Goal: Task Accomplishment & Management: Complete application form

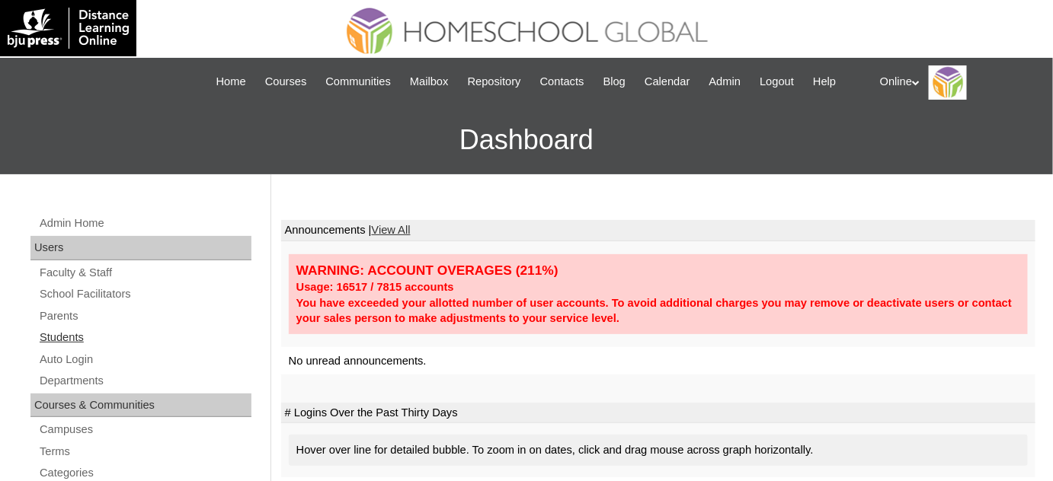
click at [110, 334] on link "Students" at bounding box center [144, 337] width 213 height 19
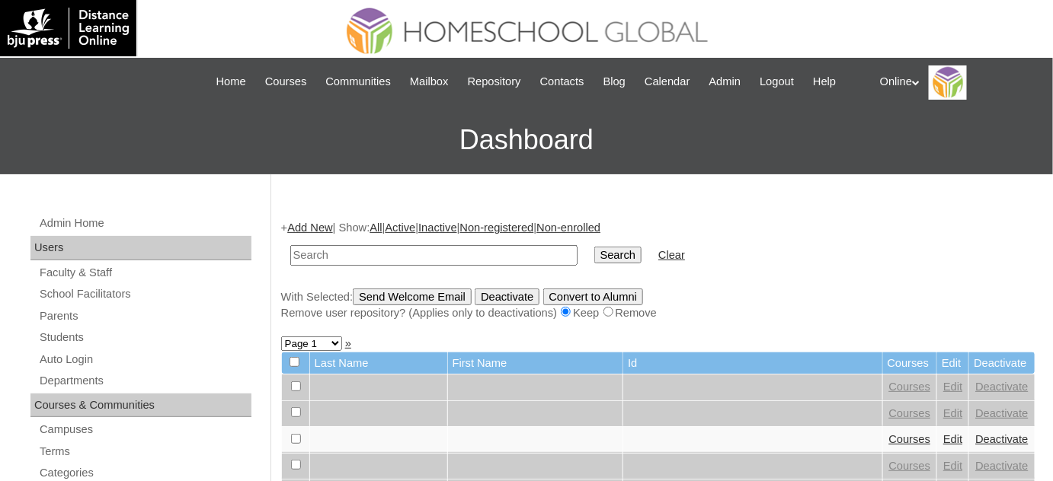
click at [317, 222] on link "Add New" at bounding box center [309, 228] width 45 height 12
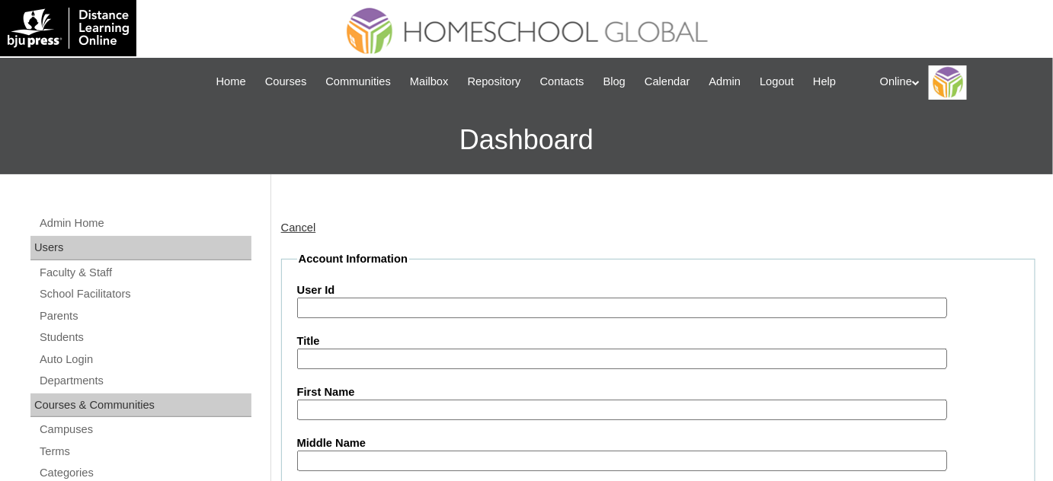
click at [455, 310] on input "User Id" at bounding box center [622, 308] width 650 height 21
paste input "HG214OACAD2025"
type input "HG214OACAD2025"
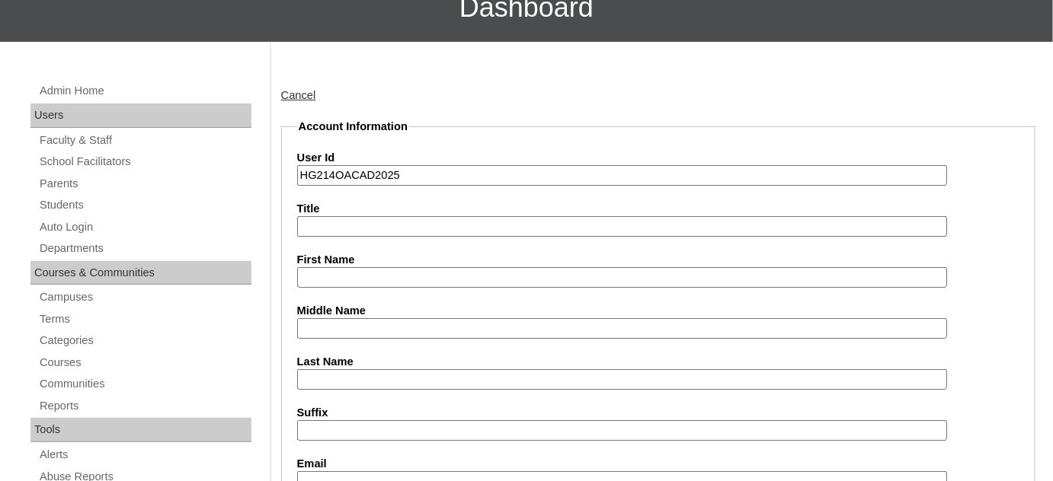
scroll to position [138, 0]
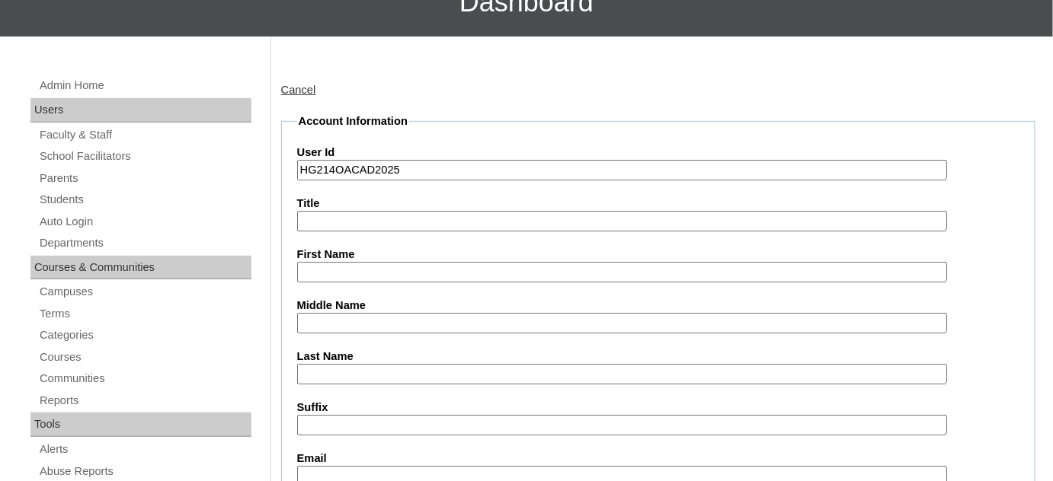
click at [384, 264] on input "First Name" at bounding box center [622, 272] width 650 height 21
paste input "Kyra Yuna Alves Raqueño _250005835"
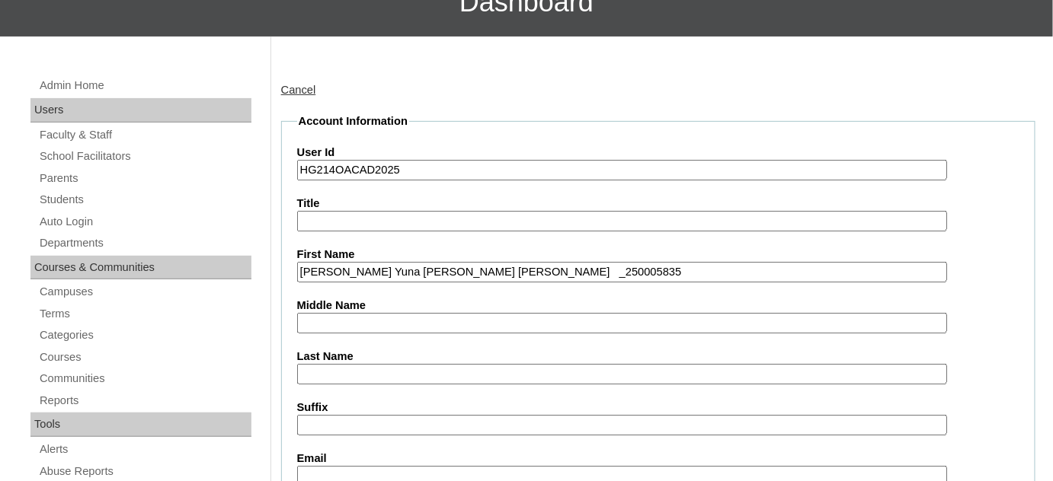
click at [465, 267] on input "Kyra Yuna Alves Raqueño _250005835" at bounding box center [622, 272] width 650 height 21
type input "Kyra Yuna Alves Raqueño _20005835"
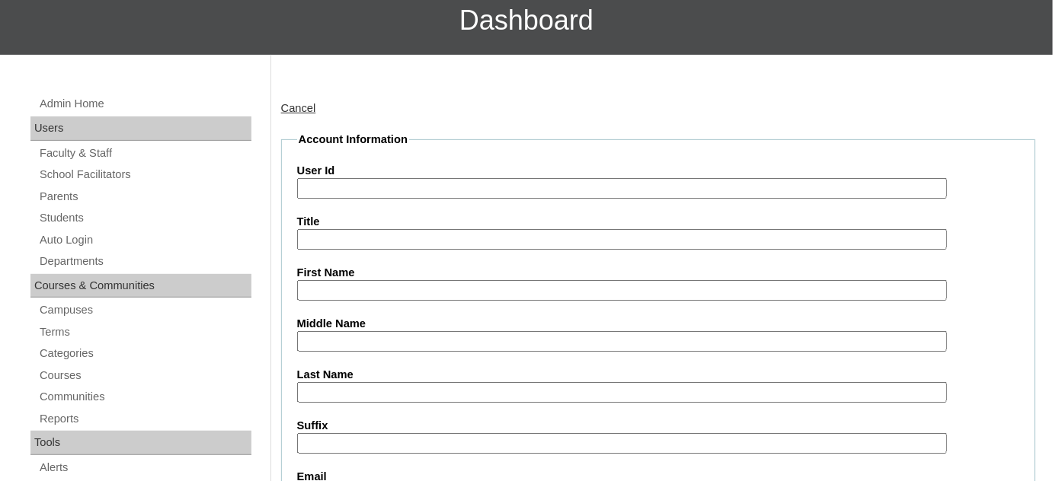
scroll to position [189, 0]
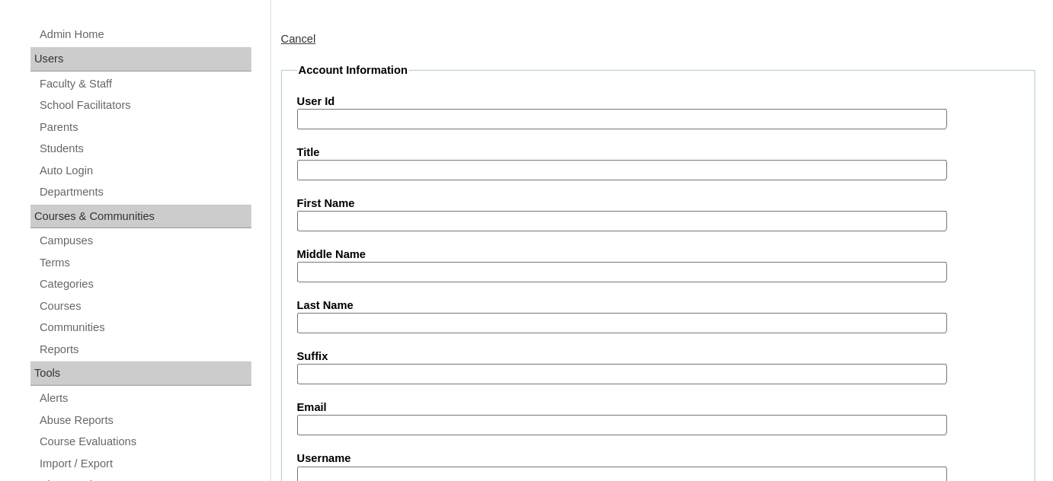
click at [461, 220] on input "First Name" at bounding box center [622, 221] width 650 height 21
click at [433, 222] on input "Kyra Yuna Alves Raqueño" at bounding box center [622, 221] width 650 height 21
type input "Kyra Yuna Alves"
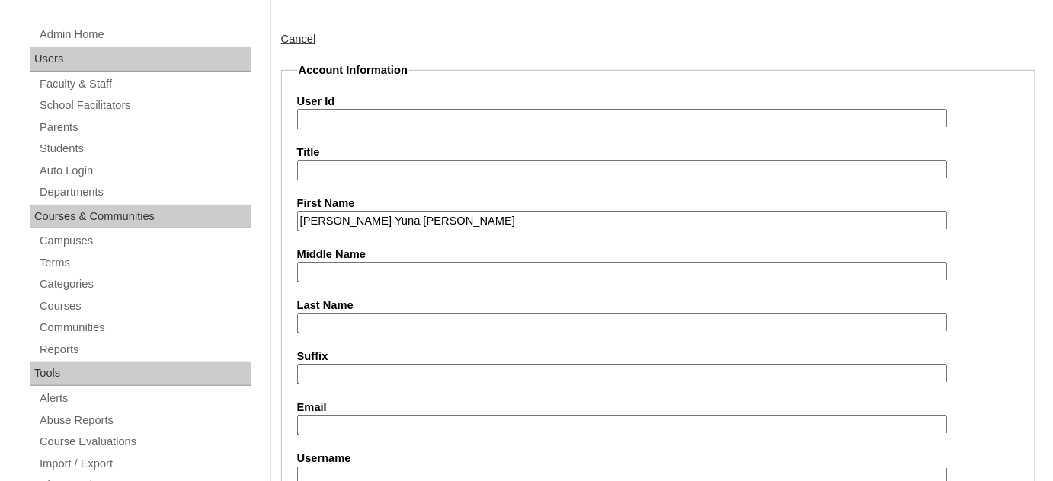
click at [379, 328] on input "Last Name" at bounding box center [622, 323] width 650 height 21
paste input "Raqueño"
type input "Raqueño"
click at [369, 216] on input "Kyra Yuna Alves" at bounding box center [622, 221] width 650 height 21
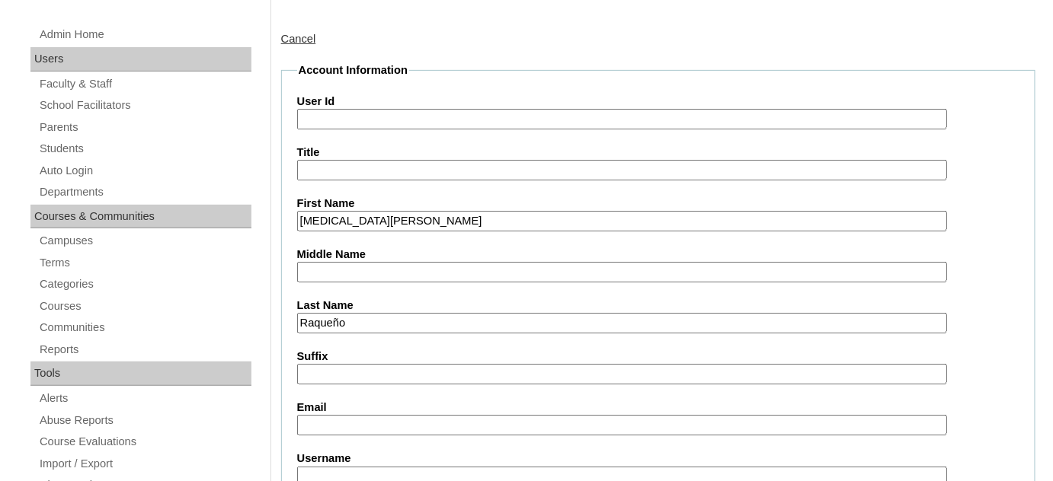
type input "Kyra Yuna"
click at [366, 272] on input "Middle Name" at bounding box center [622, 272] width 650 height 21
paste input "Alves"
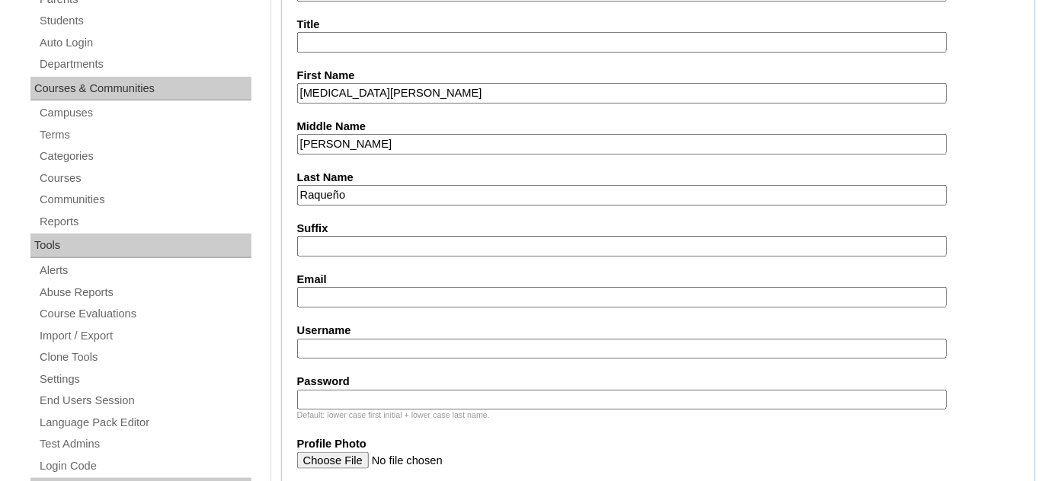
scroll to position [327, 0]
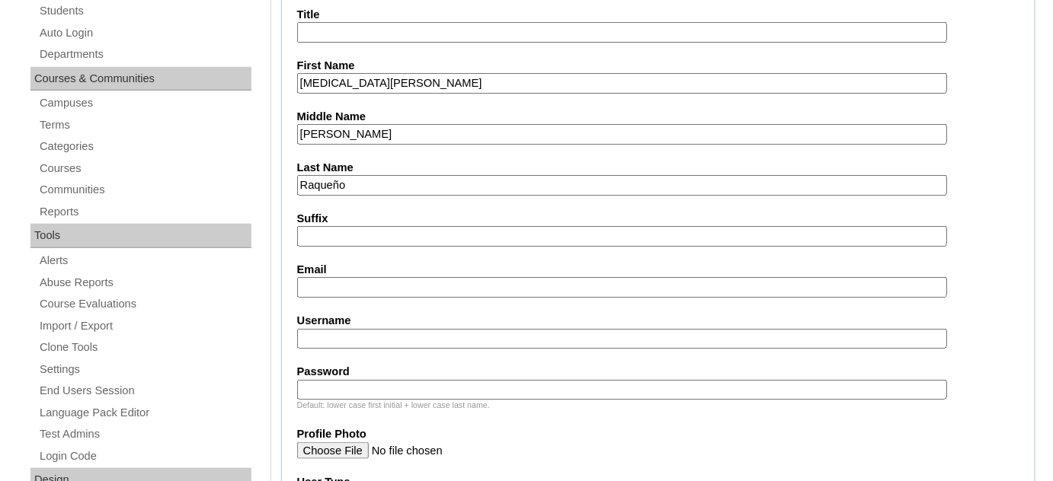
type input "Alves"
click at [366, 280] on input "Email" at bounding box center [622, 287] width 650 height 21
paste input "ainsleeraqueno@gmail.com"
type input "ainsleeraqueno@gmail.com"
paste input "kyra.raqueño2025"
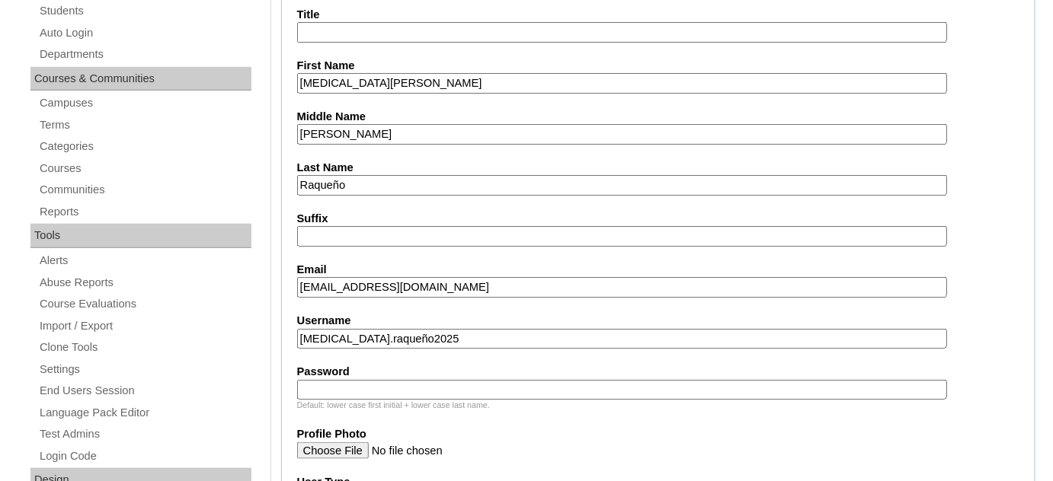
type input "kyra.raqueño2025"
paste input "yRuLq"
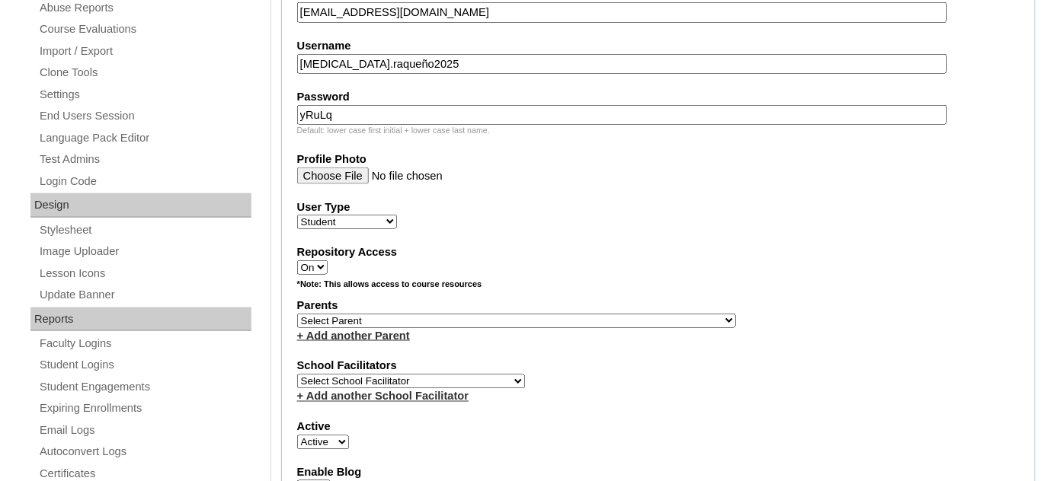
scroll to position [604, 0]
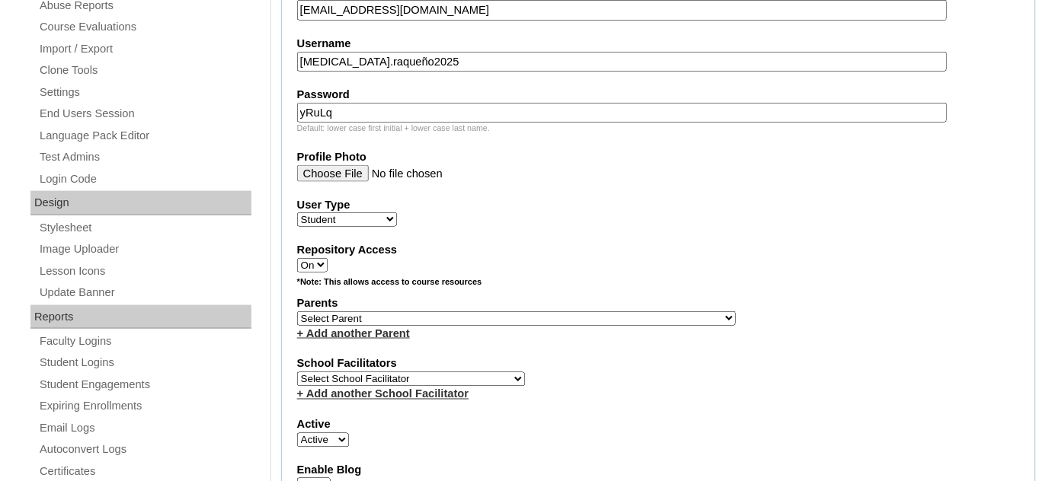
type input "yRuLq"
click at [429, 311] on select "Select Parent , , , , , , , , , , , , , , , , , , , , , , , , , , , , , , , , ,…" at bounding box center [516, 318] width 439 height 14
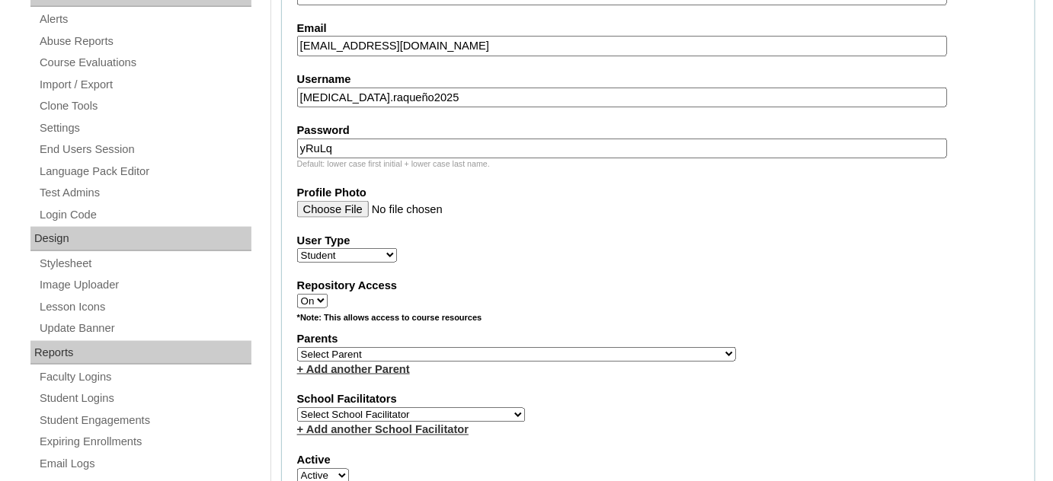
scroll to position [673, 0]
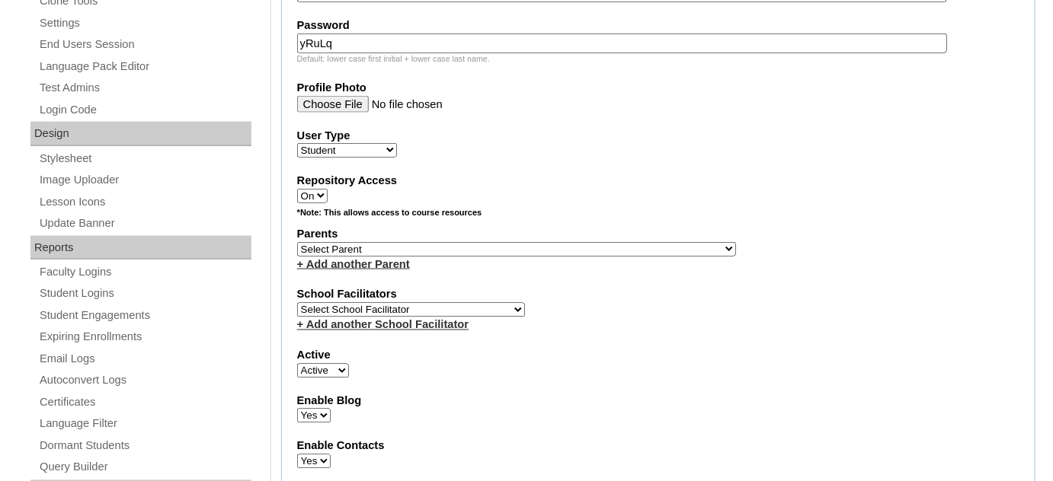
click at [455, 244] on select "Select Parent , , , , , , , , , , , , , , , , , , , , , , , , , , , , , , , , ,…" at bounding box center [516, 249] width 439 height 14
select select "38411"
click at [696, 305] on div "School Facilitators Select School Facilitator Norman Añain Ruffa Abadijas Mary …" at bounding box center [658, 310] width 722 height 46
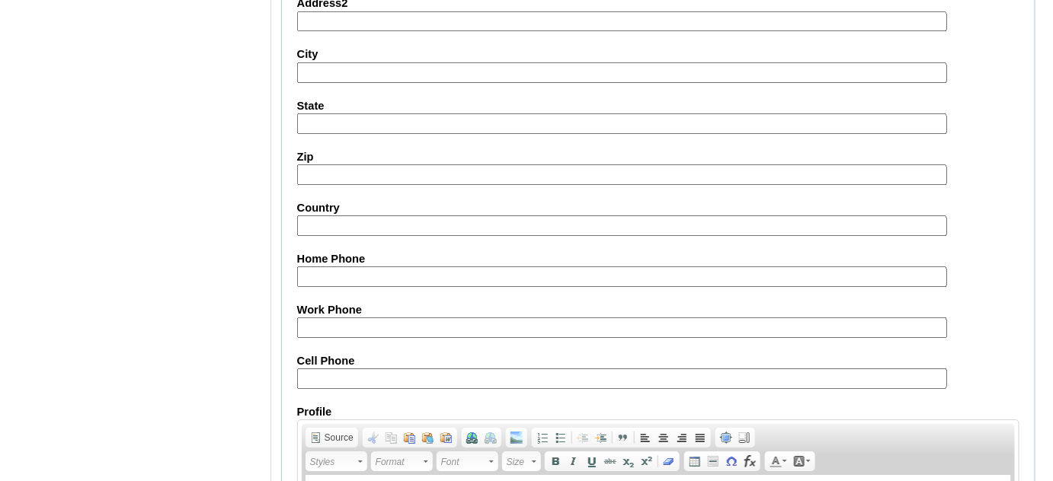
scroll to position [1813, 0]
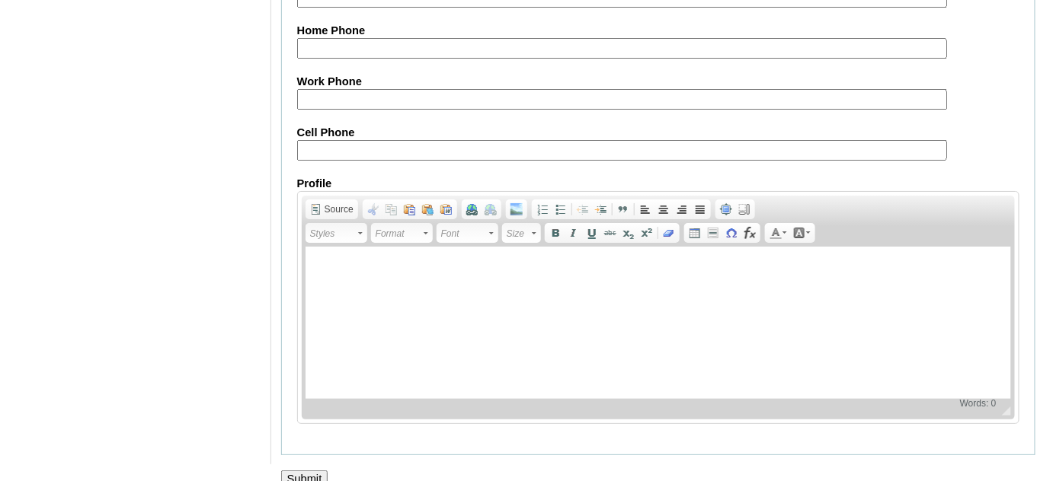
click at [296, 471] on input "Submit" at bounding box center [304, 479] width 47 height 17
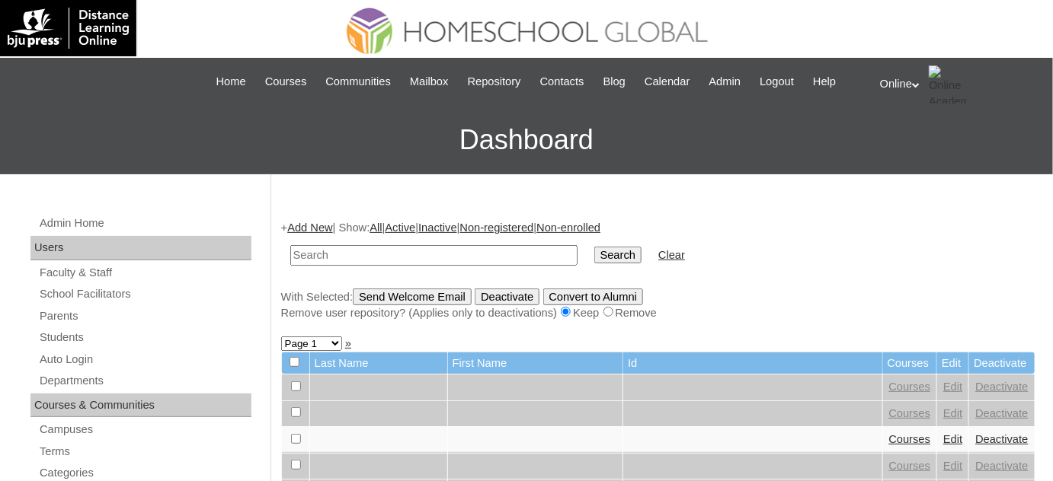
click at [314, 260] on input "text" at bounding box center [433, 255] width 287 height 21
type input "kyra yuna"
click at [594, 247] on input "Search" at bounding box center [617, 255] width 47 height 17
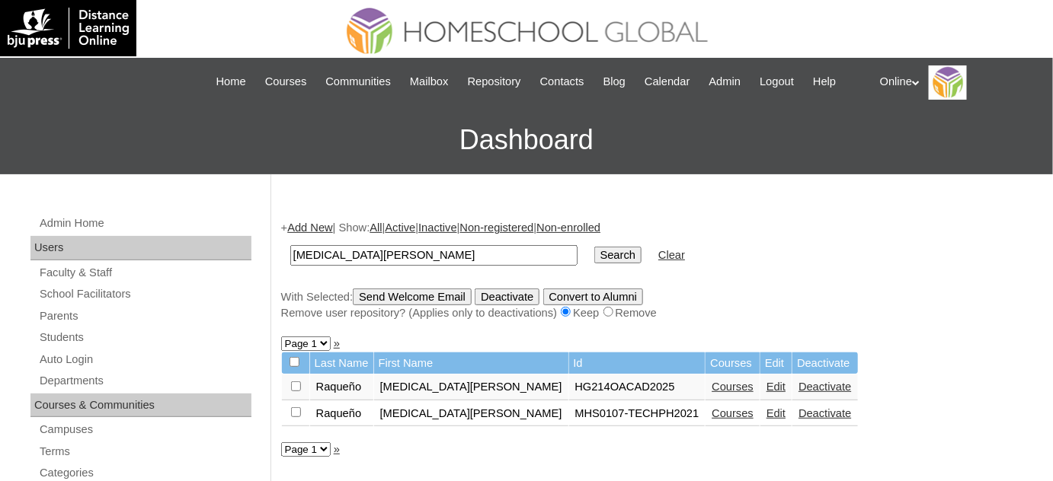
click at [798, 413] on link "Deactivate" at bounding box center [824, 413] width 53 height 12
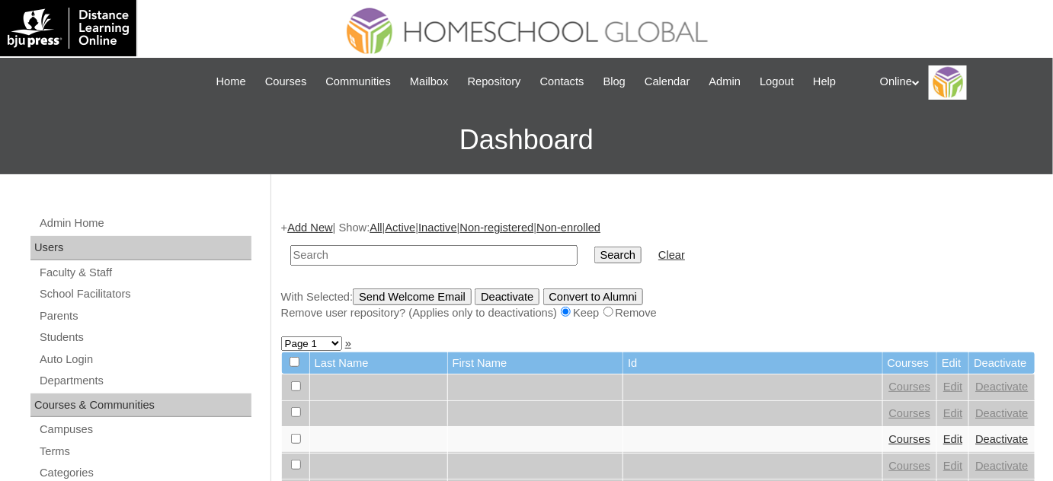
click at [476, 253] on input "text" at bounding box center [433, 255] width 287 height 21
type input "kyra yuna"
click at [594, 247] on input "Search" at bounding box center [617, 255] width 47 height 17
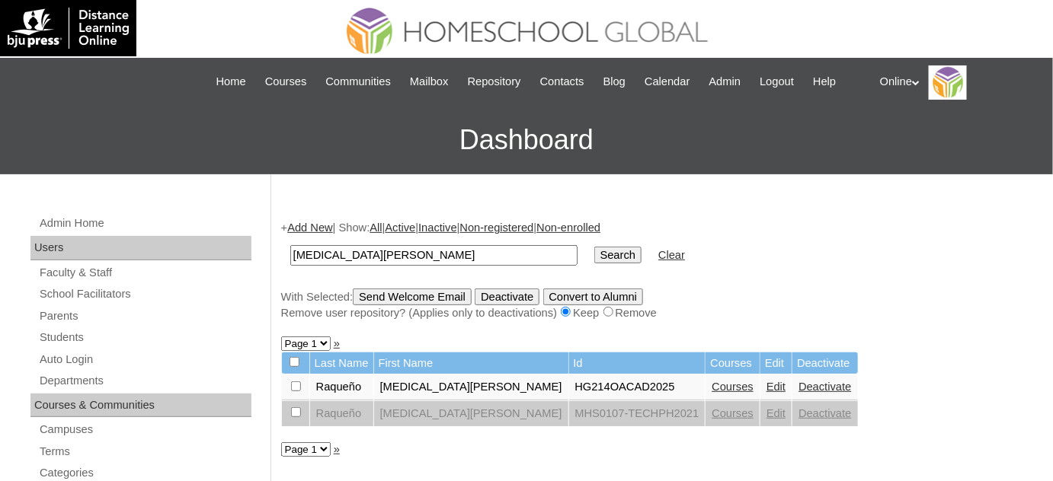
click at [766, 387] on link "Edit" at bounding box center [775, 387] width 19 height 12
